Goal: Transaction & Acquisition: Purchase product/service

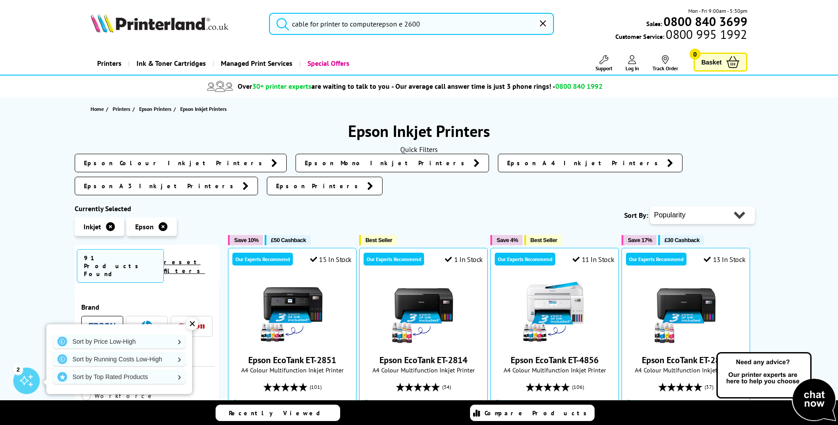
type input "cable for printer to compuepson e 2600"
